Goal: Transaction & Acquisition: Purchase product/service

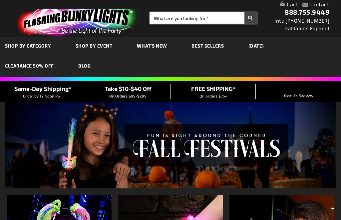
click at [161, 19] on input "Search" at bounding box center [203, 17] width 107 height 11
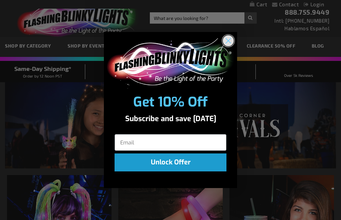
click at [226, 43] on circle "Close dialog" at bounding box center [228, 40] width 11 height 11
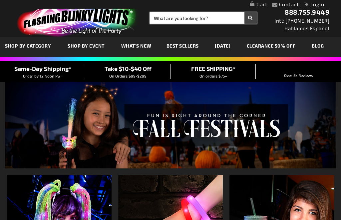
click at [155, 20] on input "Search" at bounding box center [203, 17] width 107 height 11
type input "New Year’s Eve"
click at [250, 18] on button "Search" at bounding box center [250, 17] width 12 height 11
click at [251, 19] on button "Search" at bounding box center [250, 17] width 12 height 11
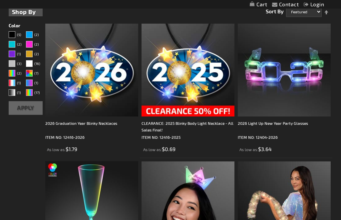
scroll to position [177, 0]
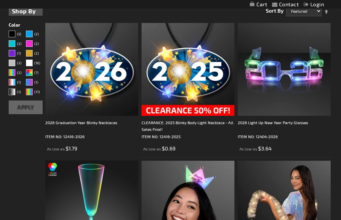
click at [76, 96] on img at bounding box center [91, 69] width 93 height 93
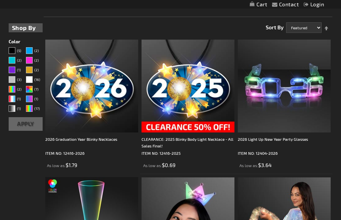
scroll to position [155, 0]
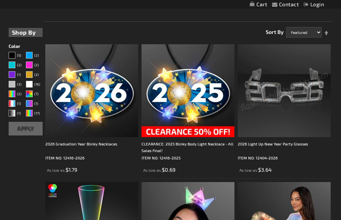
click at [304, 123] on img at bounding box center [284, 91] width 93 height 93
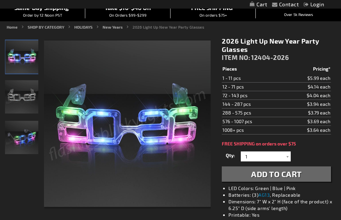
scroll to position [62, 0]
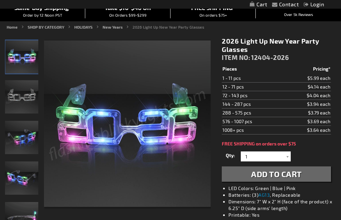
click at [323, 87] on td "$4.14 each" at bounding box center [306, 87] width 49 height 9
click at [261, 158] on input "1" at bounding box center [266, 156] width 48 height 10
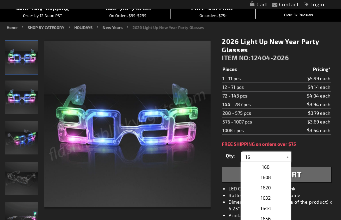
scroll to position [0, 0]
type input "16"
click at [315, 155] on div "Qty 1 2 3 4 5 6 7 8 9 10 11 12 24 36 48 60 72 84 96 108 120 132 144 156 168" at bounding box center [276, 156] width 109 height 13
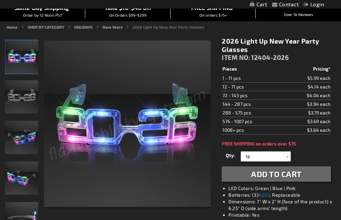
click at [300, 175] on span "Add to Cart" at bounding box center [276, 174] width 51 height 10
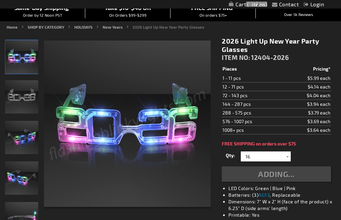
scroll to position [62, 0]
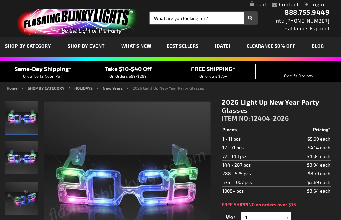
click at [162, 23] on input "Search" at bounding box center [203, 17] width 107 height 11
type input "C"
type input "Christmas light necklace"
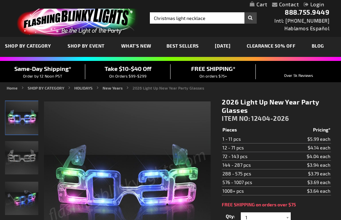
click at [249, 23] on button "Search" at bounding box center [250, 17] width 12 height 11
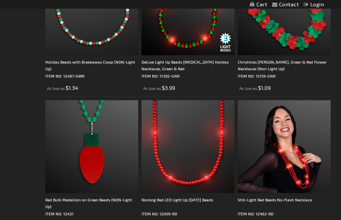
scroll to position [1065, 0]
